Goal: Information Seeking & Learning: Learn about a topic

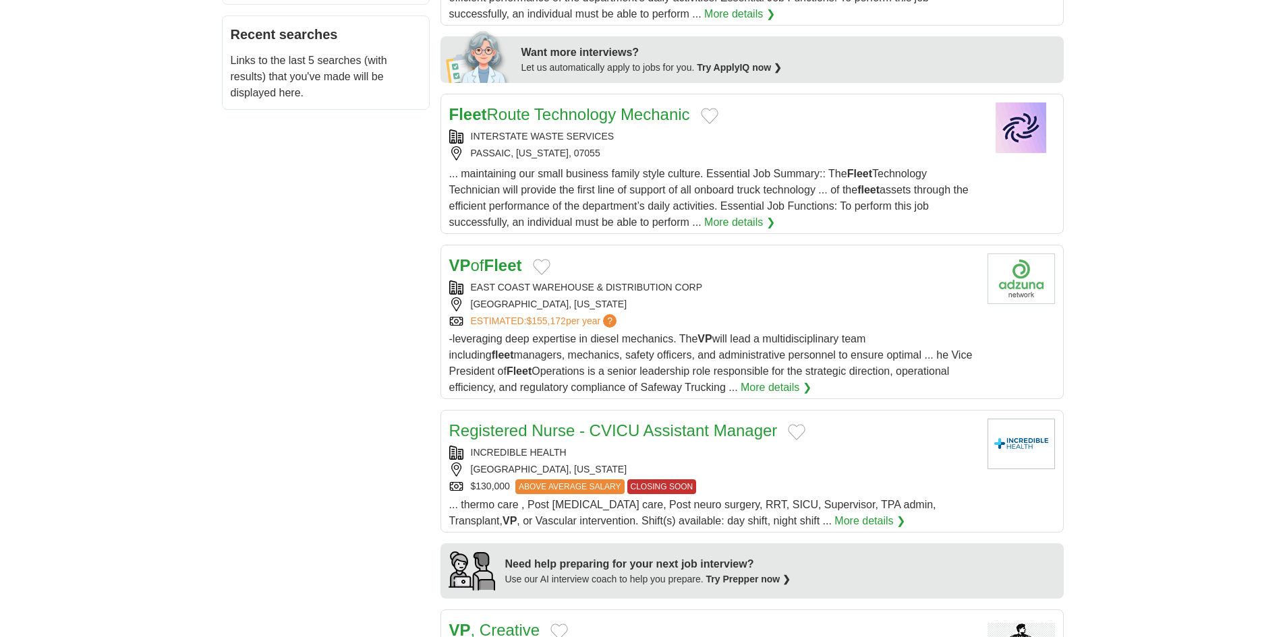
scroll to position [674, 0]
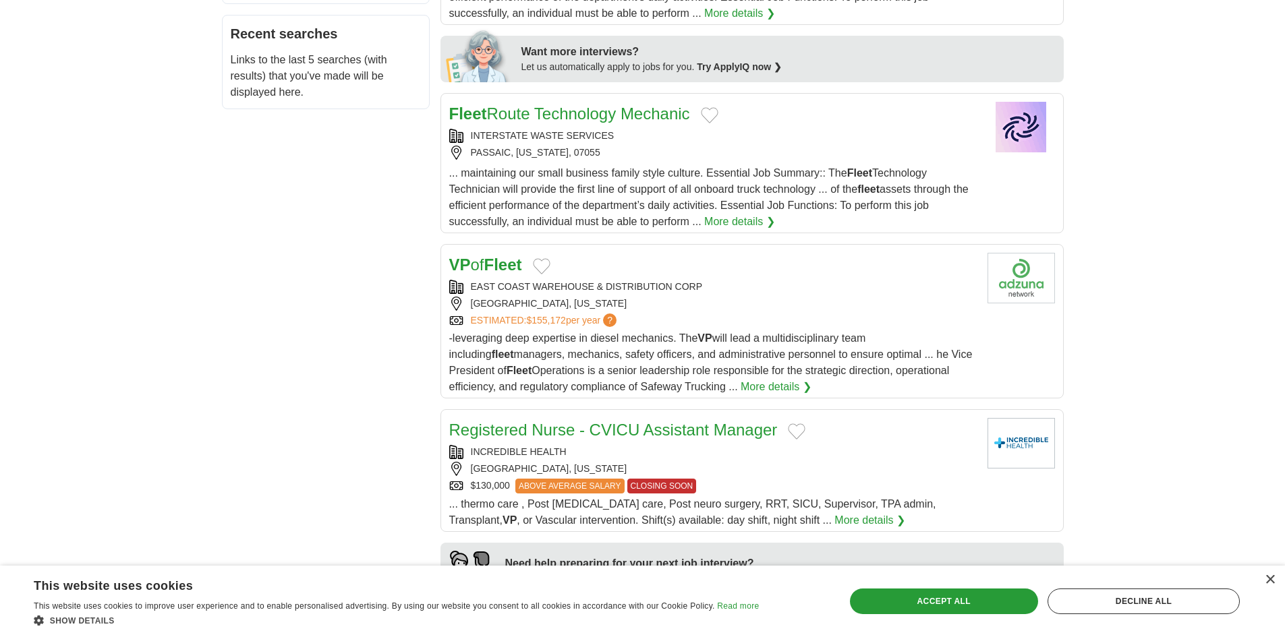
click at [740, 385] on link "More details ❯" at bounding box center [775, 387] width 71 height 16
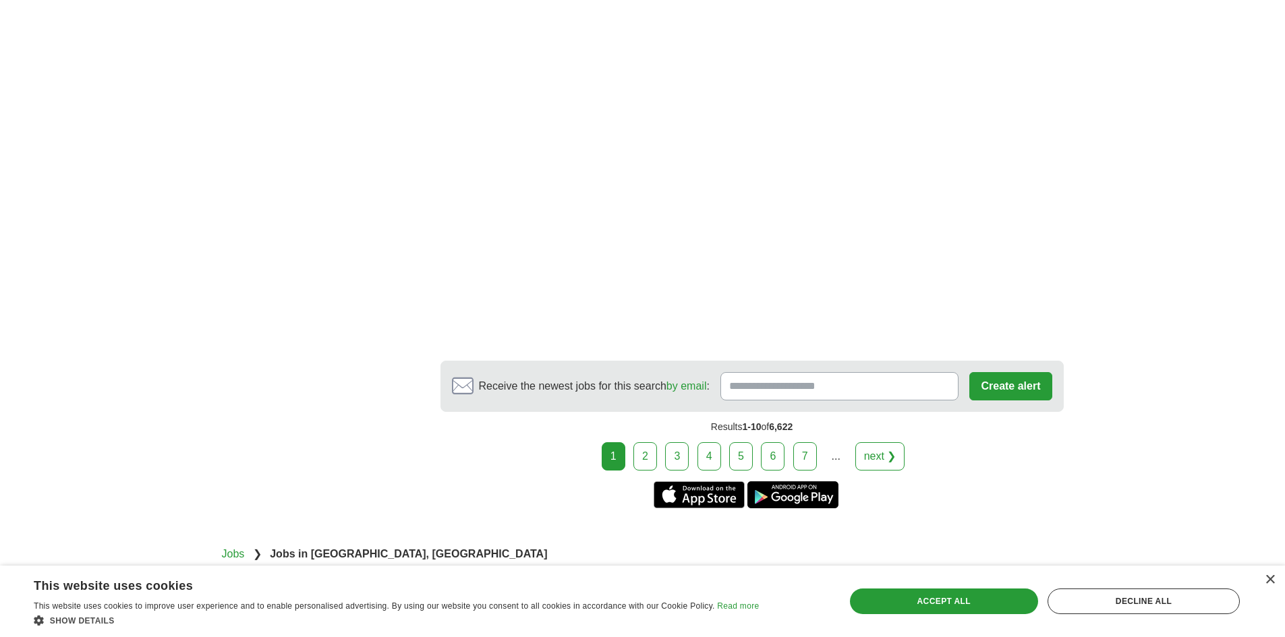
scroll to position [2360, 0]
click at [649, 456] on link "2" at bounding box center [645, 456] width 24 height 28
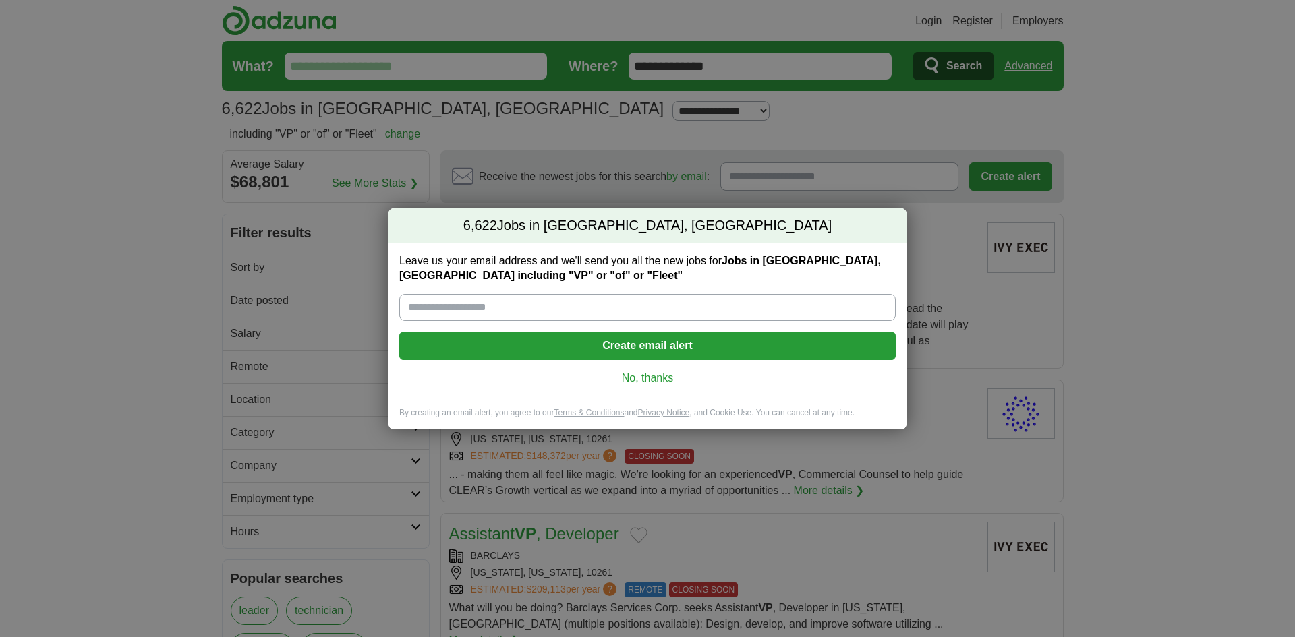
click at [654, 378] on link "No, thanks" at bounding box center [647, 378] width 475 height 15
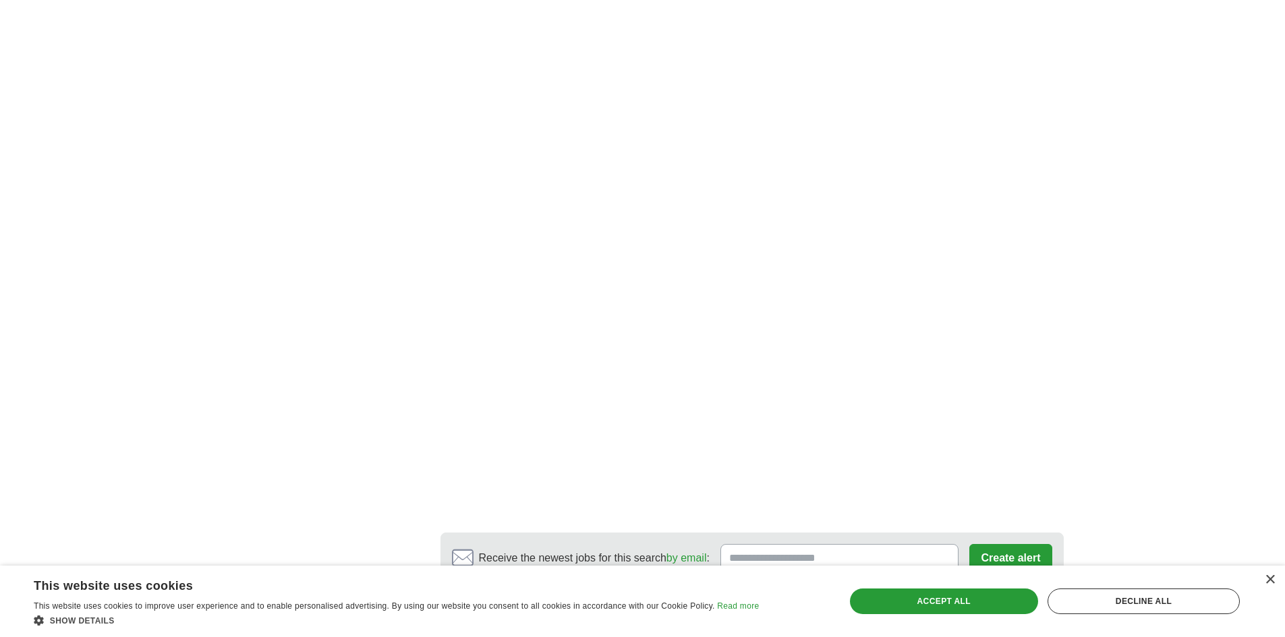
scroll to position [2226, 0]
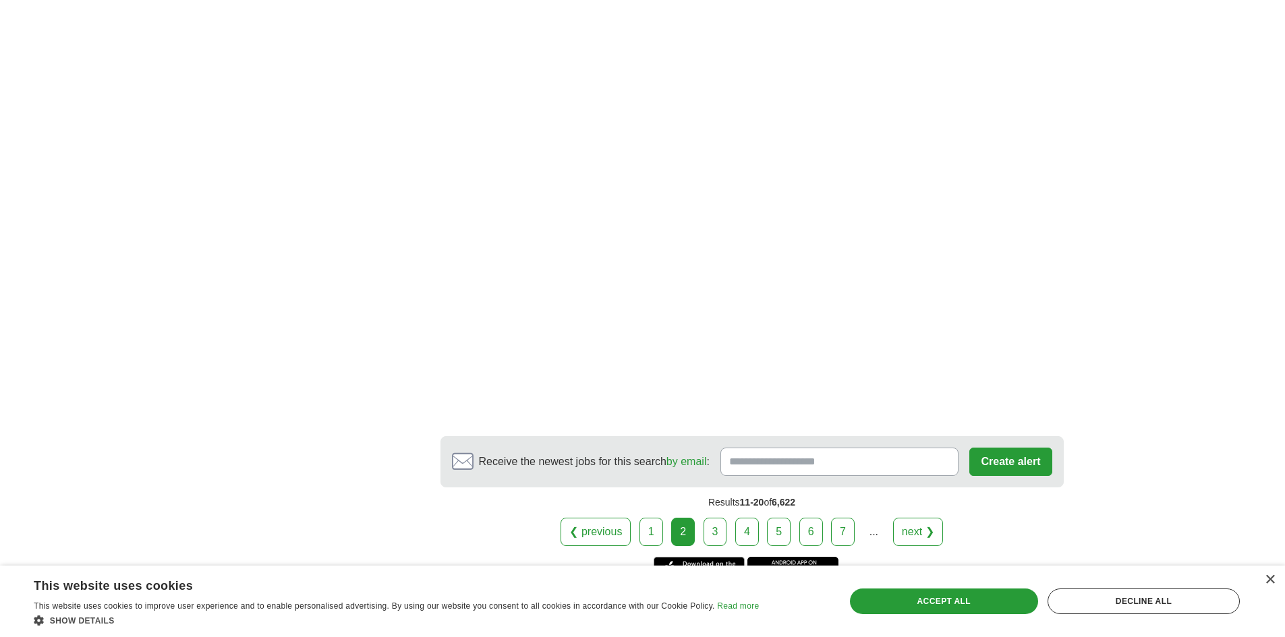
click at [717, 518] on link "3" at bounding box center [715, 532] width 24 height 28
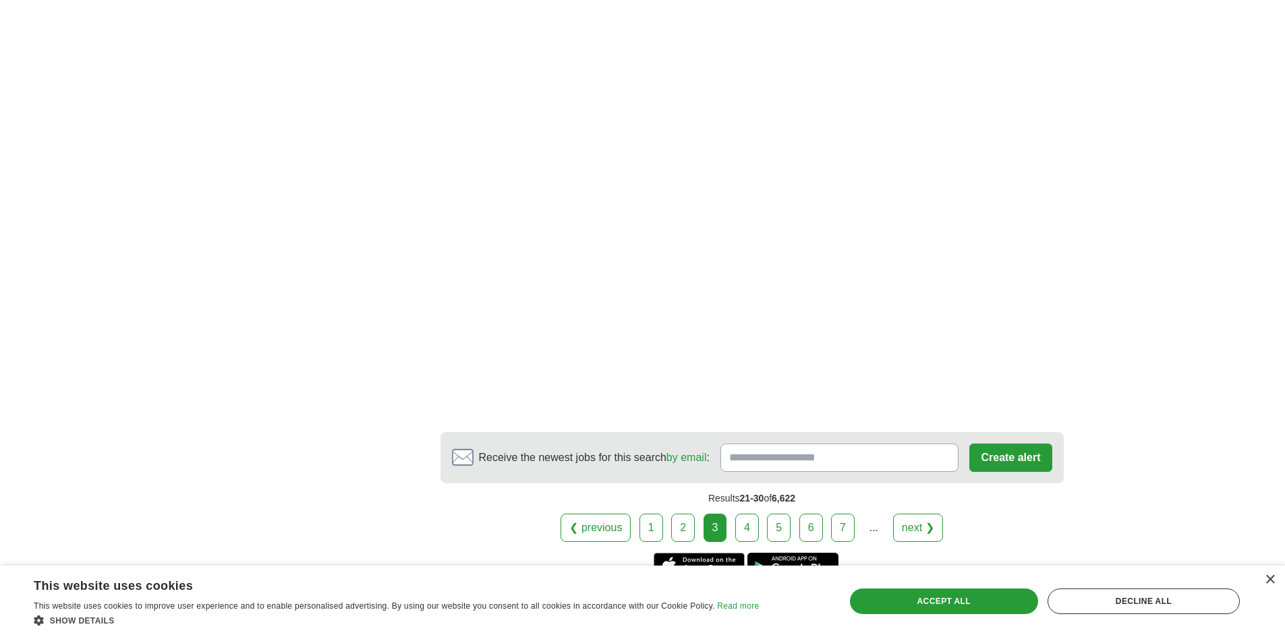
click at [746, 525] on link "4" at bounding box center [747, 528] width 24 height 28
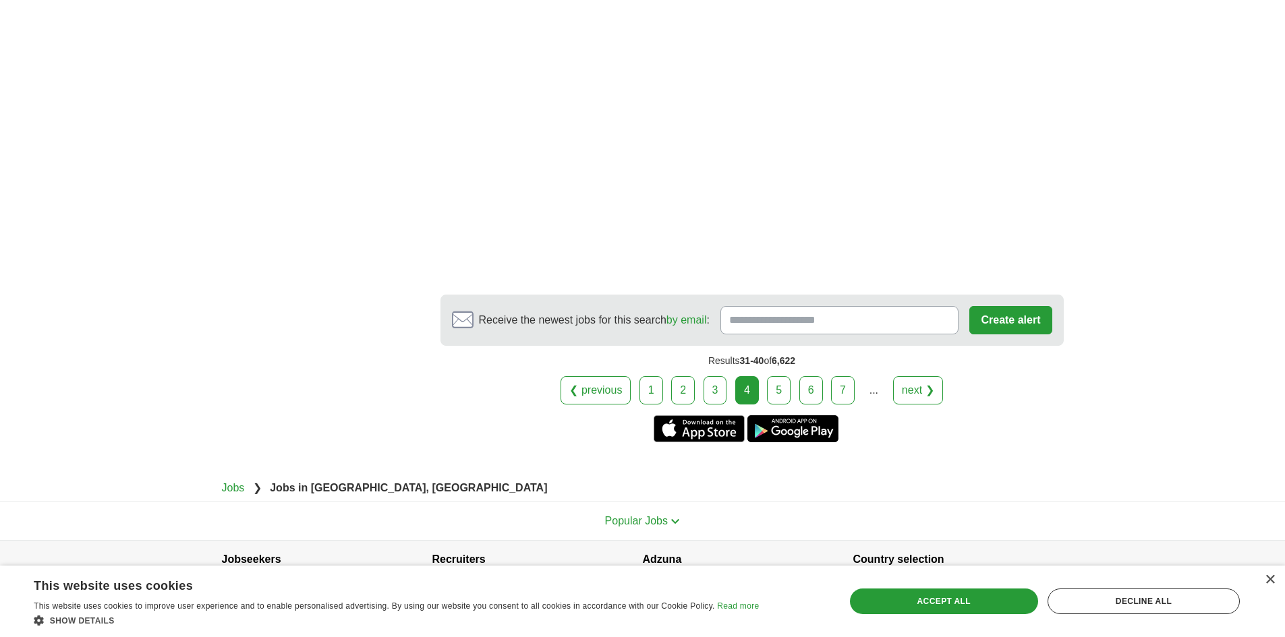
scroll to position [2495, 0]
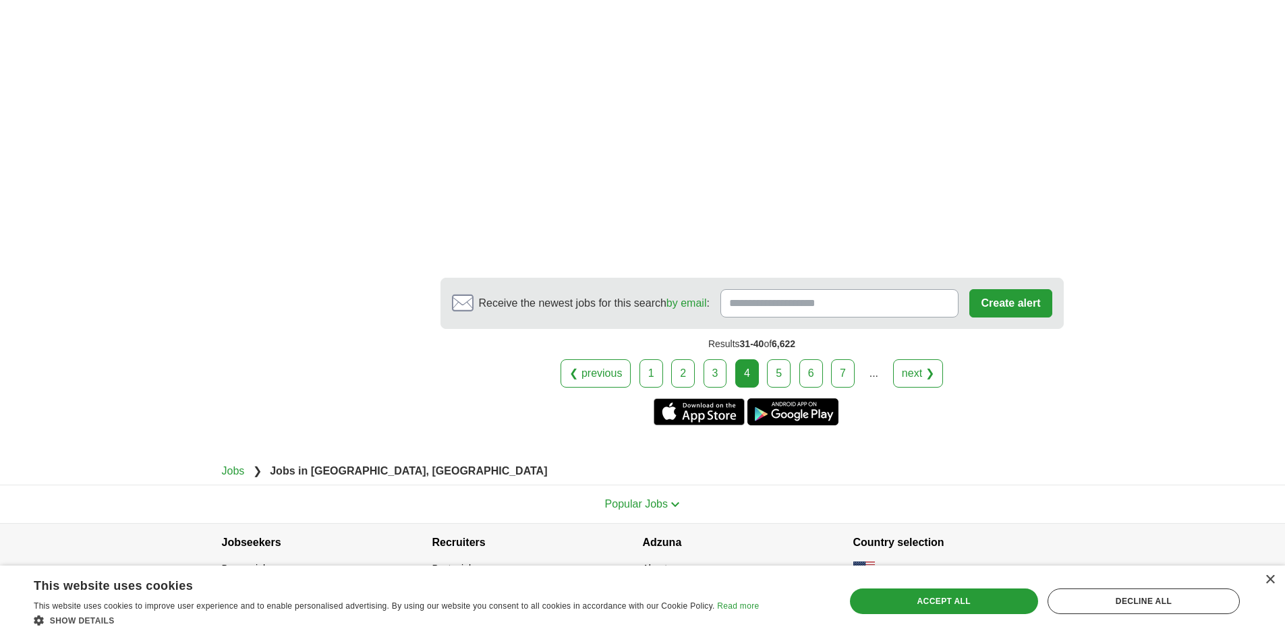
click at [782, 359] on link "5" at bounding box center [779, 373] width 24 height 28
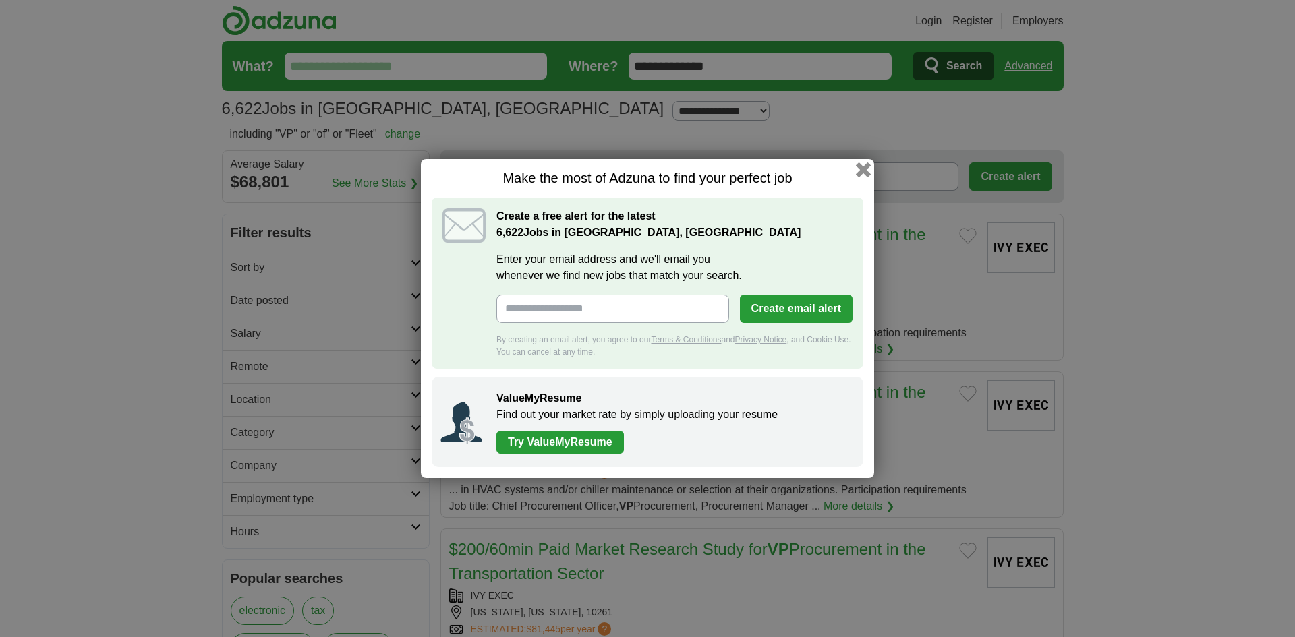
click at [865, 170] on button "button" at bounding box center [863, 170] width 15 height 15
